Goal: Information Seeking & Learning: Learn about a topic

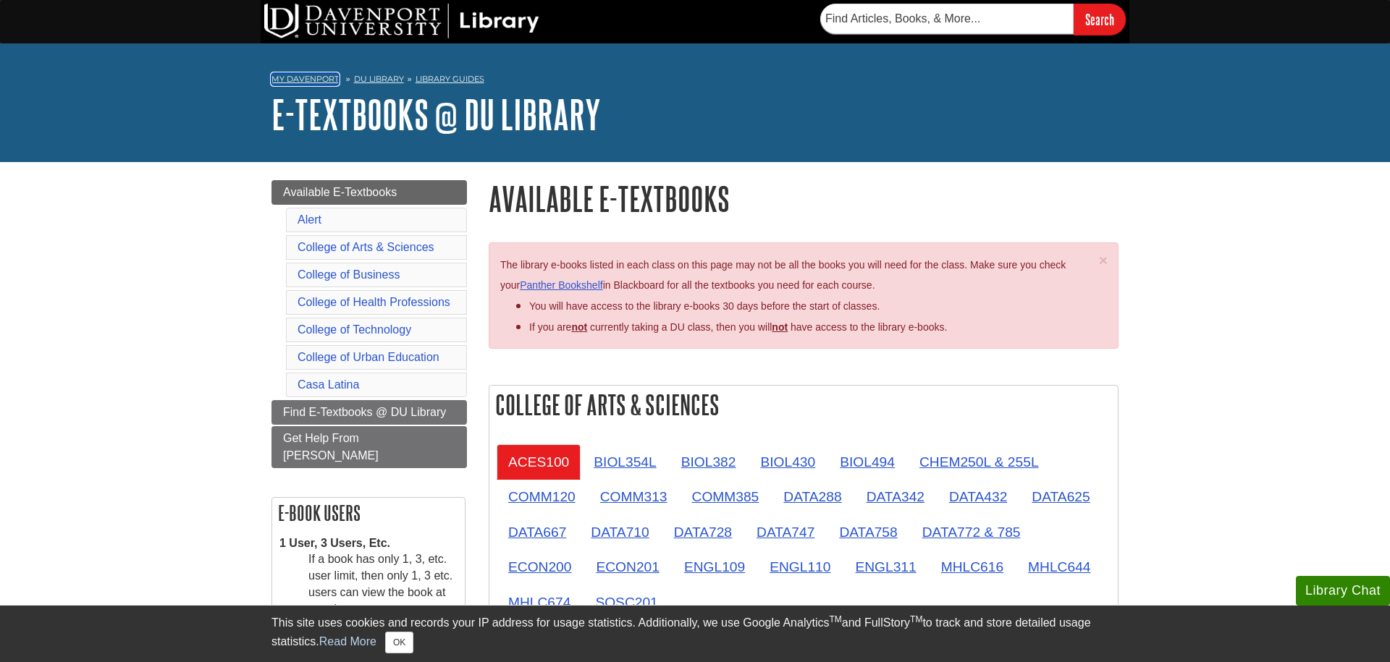
click at [313, 84] on link "My Davenport" at bounding box center [304, 79] width 67 height 12
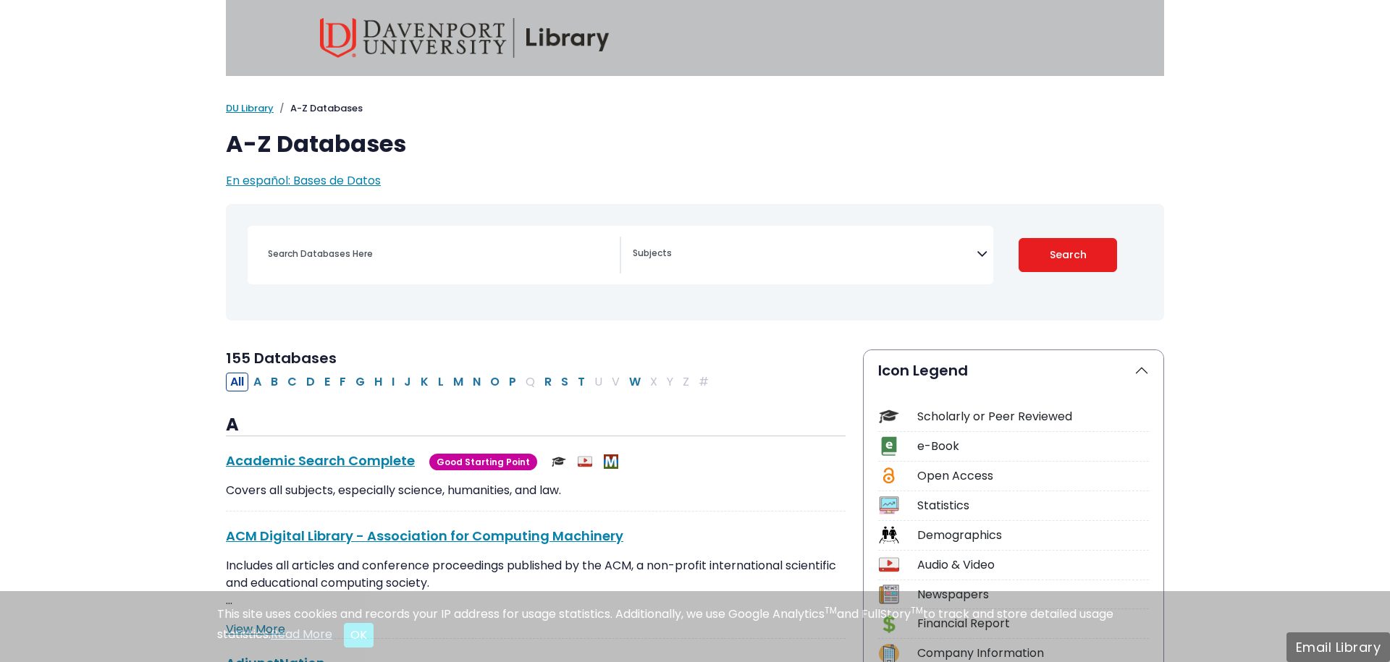
select select "Database Subject Filter"
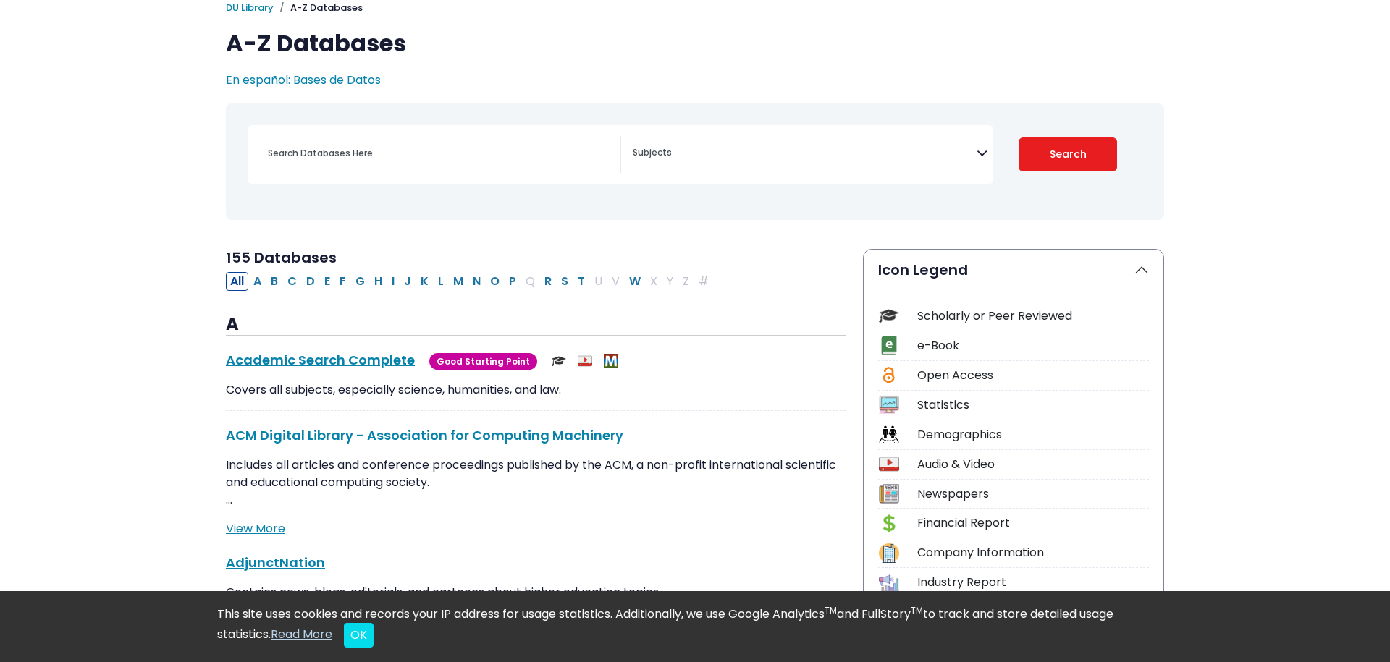
scroll to position [104, 0]
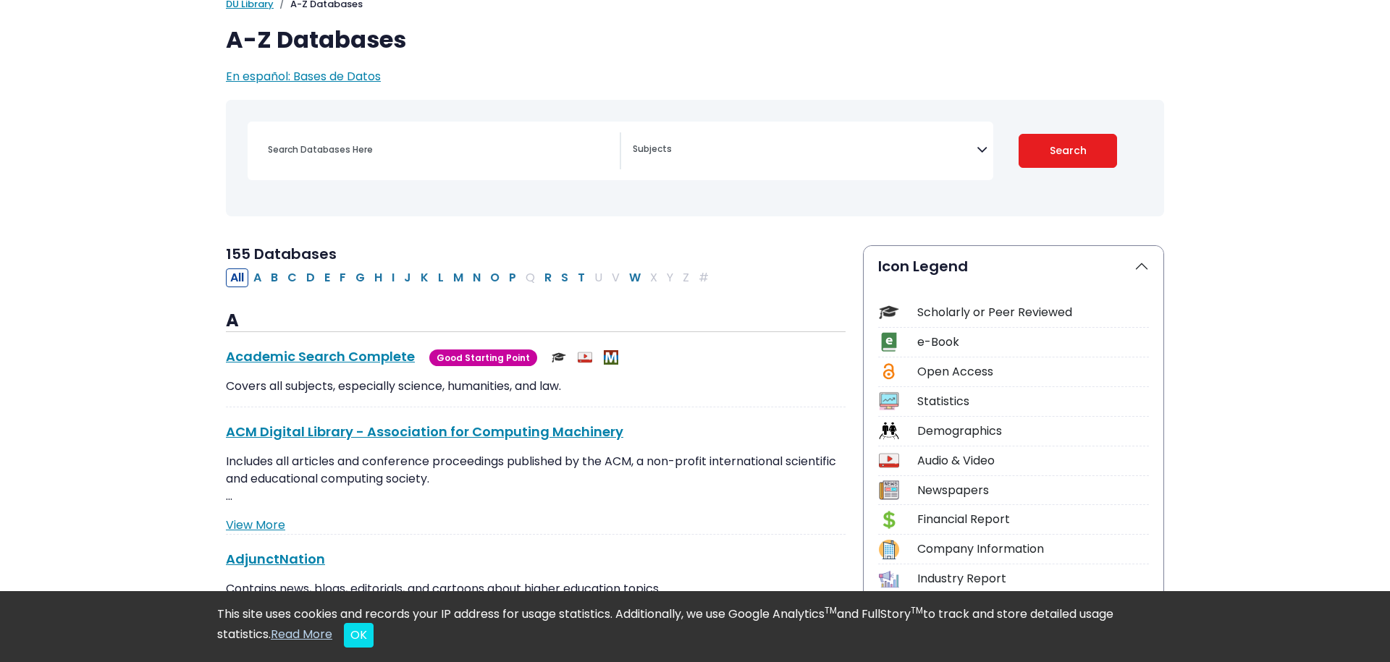
click at [934, 311] on div "Scholarly or Peer Reviewed" at bounding box center [1033, 312] width 232 height 17
click at [882, 321] on img at bounding box center [889, 313] width 20 height 20
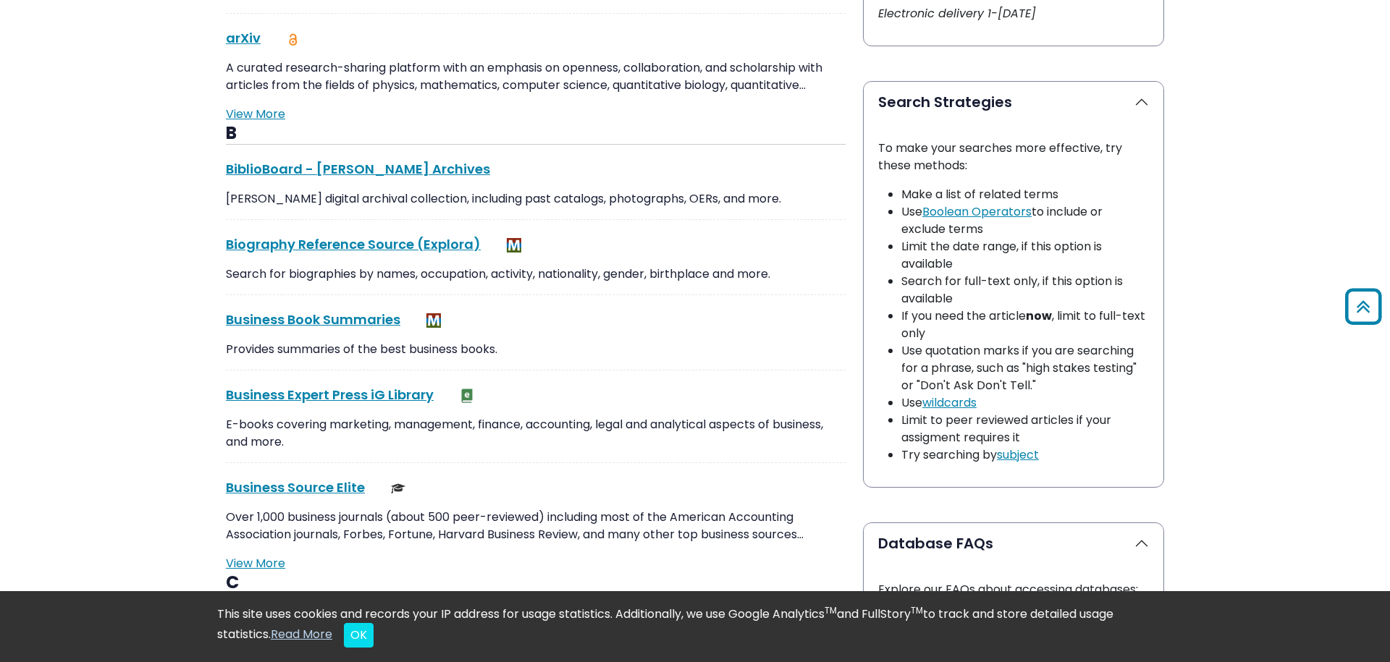
scroll to position [0, 0]
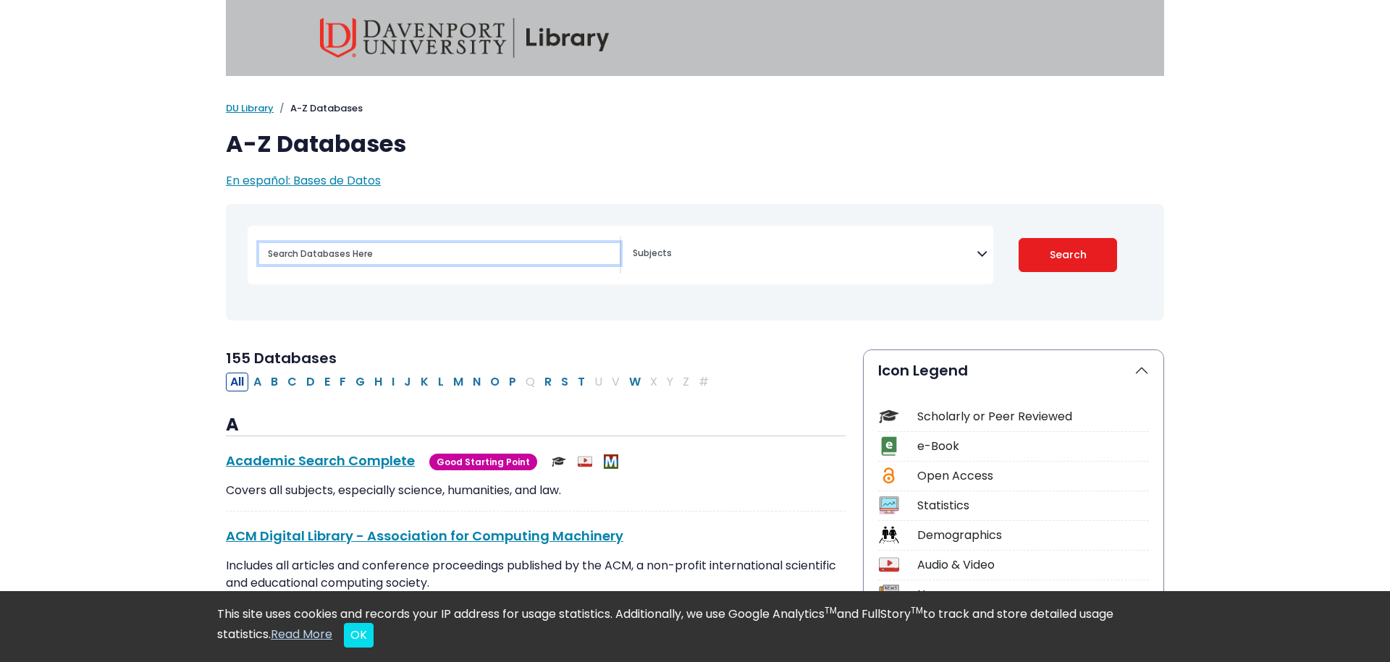
click at [402, 248] on input "Search database by title or keyword" at bounding box center [439, 253] width 360 height 21
click at [753, 261] on span "Search filters" at bounding box center [805, 255] width 344 height 37
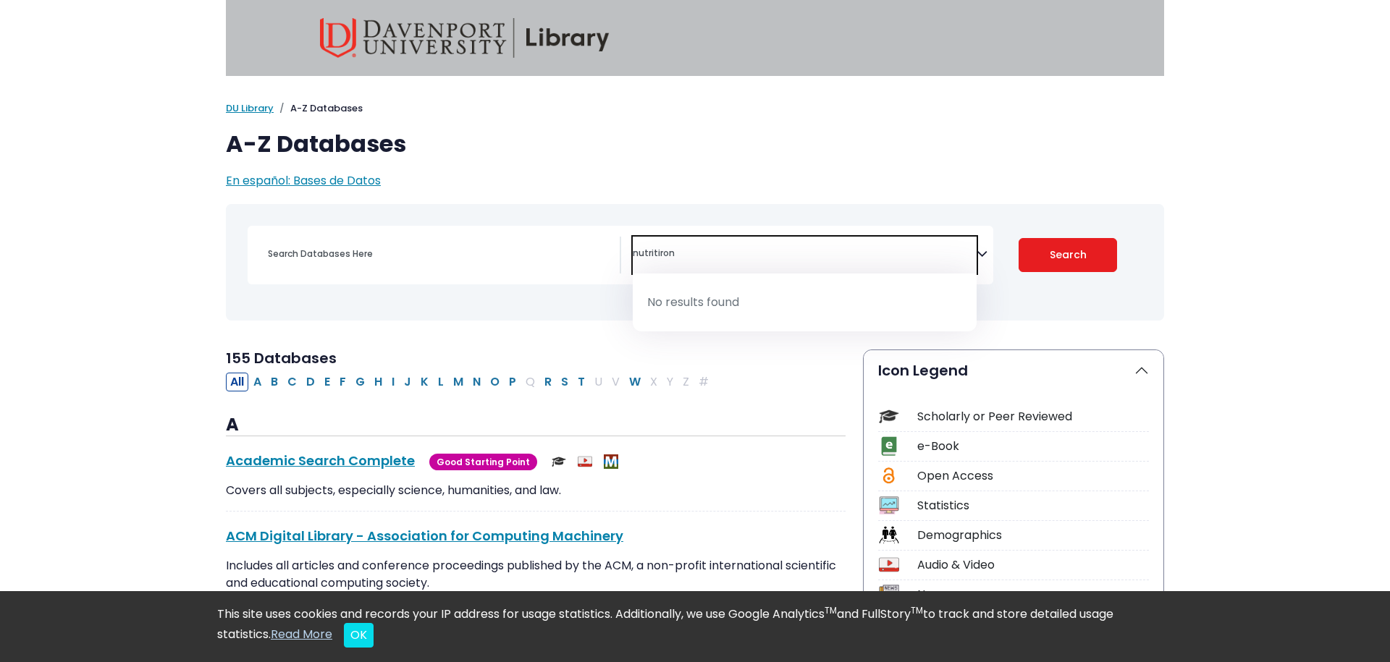
click at [727, 253] on textarea "nutritiron" at bounding box center [805, 255] width 344 height 12
type textarea "nutrition"
click at [1073, 267] on button "Search" at bounding box center [1067, 255] width 99 height 34
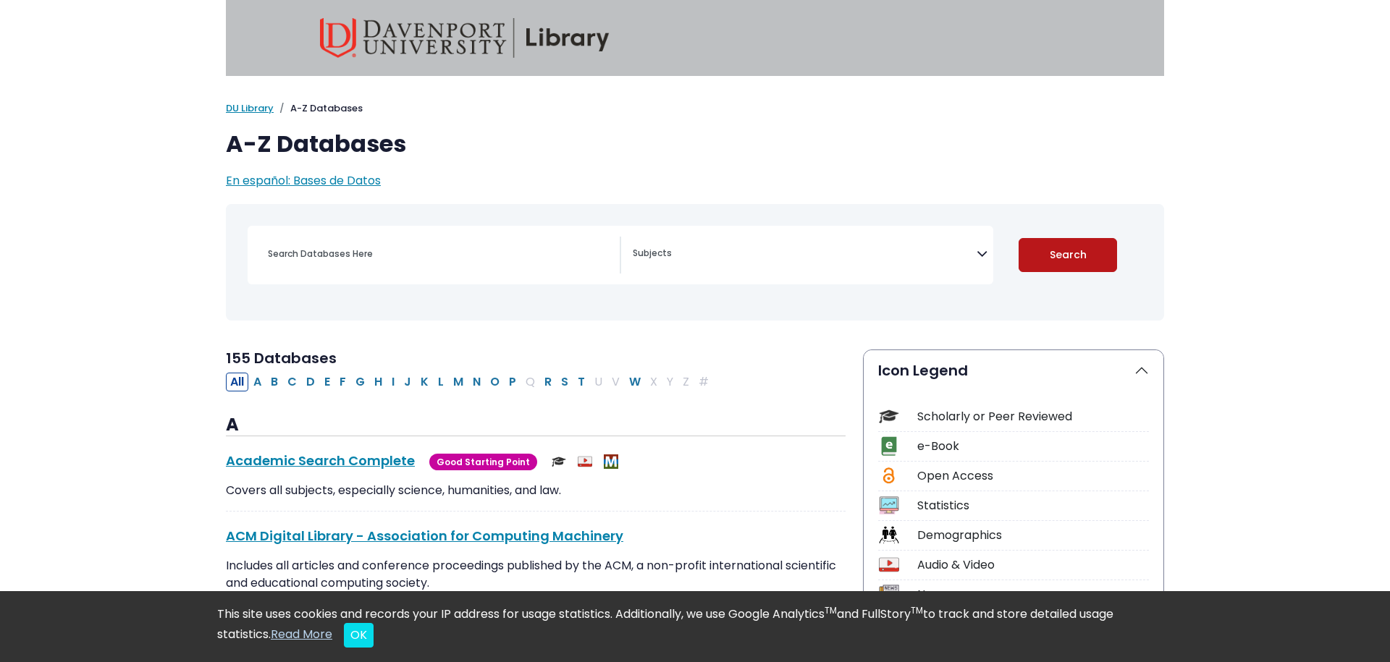
select select "Database Subject Filter"
